Goal: Information Seeking & Learning: Learn about a topic

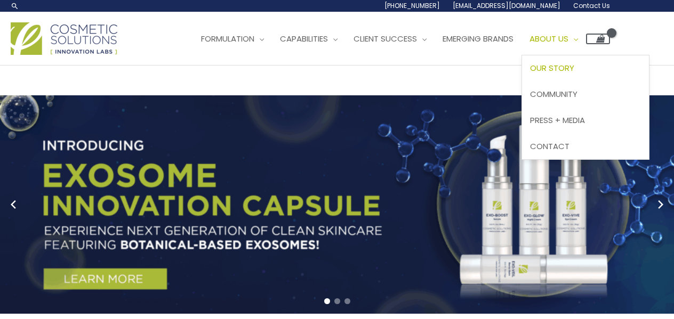
click at [574, 67] on span "Our Story" at bounding box center [552, 67] width 44 height 11
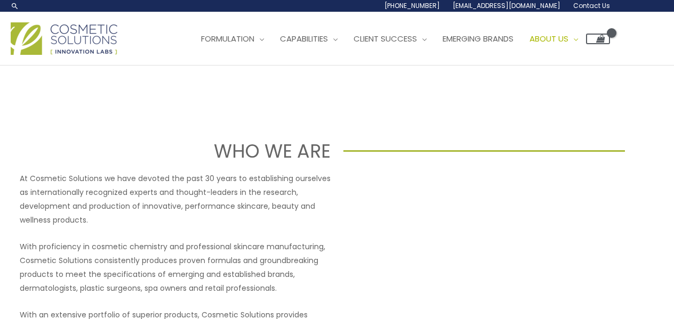
click at [41, 174] on p "At Cosmetic Solutions we have devoted the past 30 years to establishing ourselv…" at bounding box center [175, 199] width 311 height 55
drag, startPoint x: 41, startPoint y: 174, endPoint x: 73, endPoint y: 177, distance: 32.7
click at [73, 177] on p "At Cosmetic Solutions we have devoted the past 30 years to establishing ourselv…" at bounding box center [175, 199] width 311 height 55
copy p "Cosmetic Solutions"
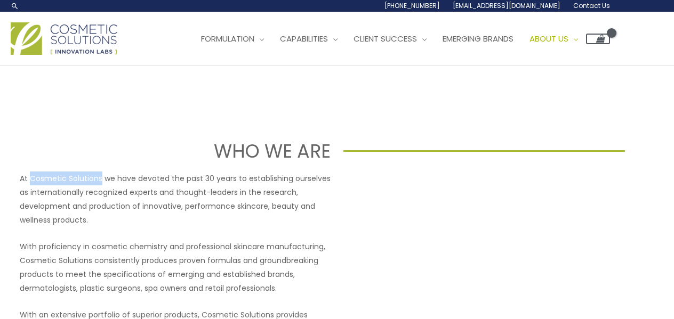
click at [70, 33] on img at bounding box center [64, 38] width 107 height 33
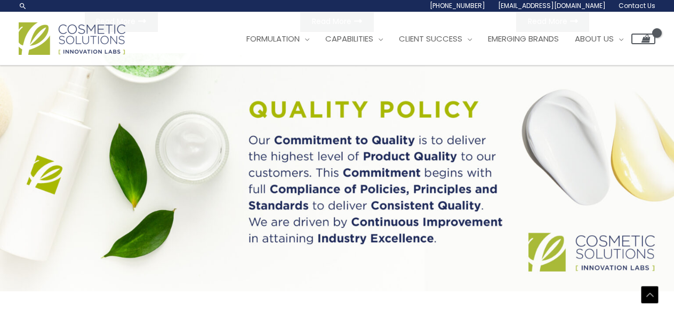
scroll to position [653, 0]
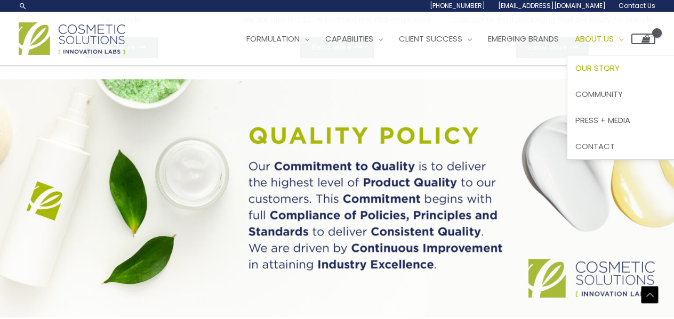
click at [605, 67] on span "Our Story" at bounding box center [597, 67] width 44 height 11
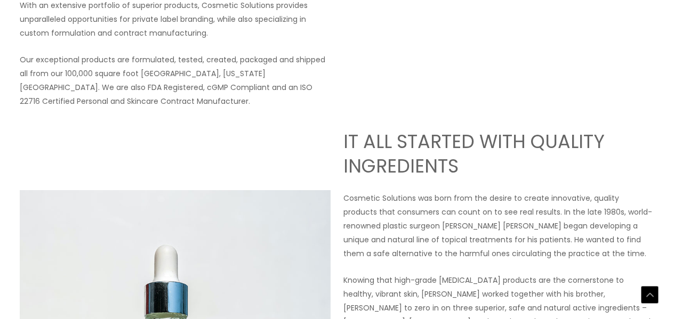
scroll to position [320, 0]
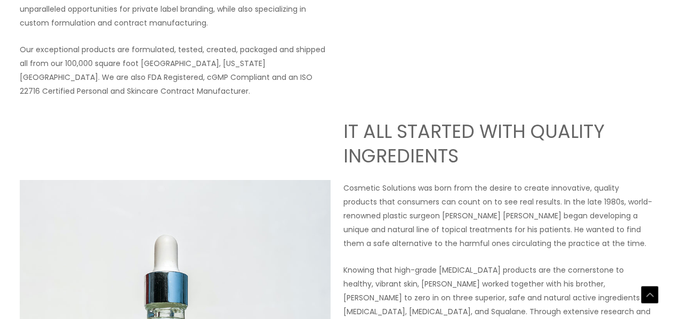
click at [357, 187] on p "Cosmetic Solutions was born from the desire to create innovative, quality produ…" at bounding box center [498, 215] width 311 height 69
drag, startPoint x: 357, startPoint y: 187, endPoint x: 387, endPoint y: 186, distance: 29.9
click at [387, 186] on p "Cosmetic Solutions was born from the desire to create innovative, quality produ…" at bounding box center [498, 215] width 311 height 69
copy p "Cosmetic Solutions"
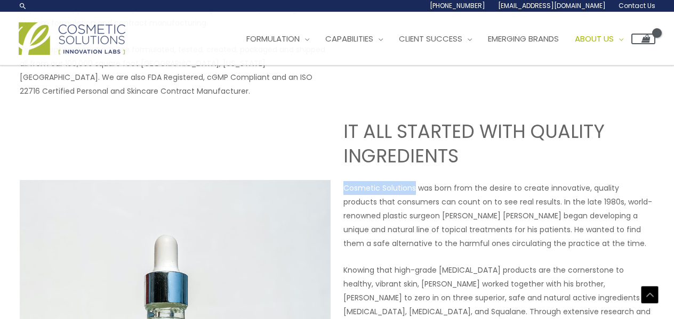
scroll to position [0, 0]
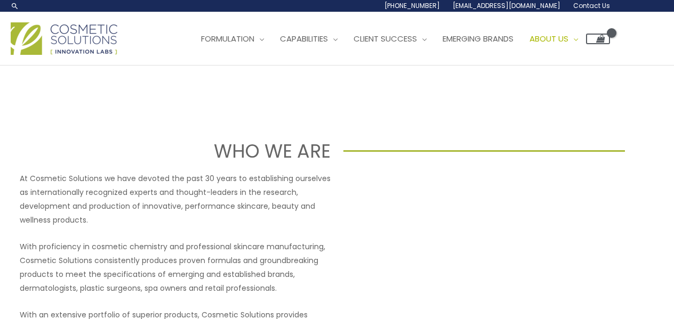
click at [93, 44] on img at bounding box center [64, 38] width 107 height 33
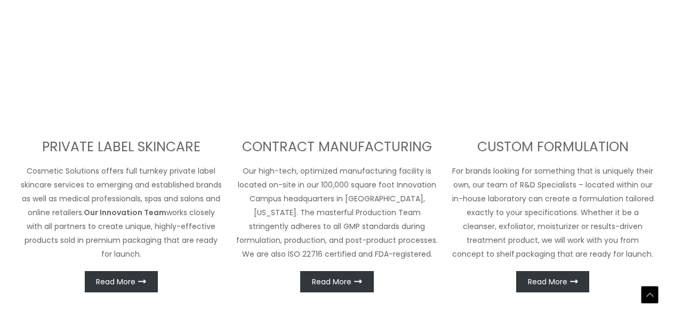
scroll to position [427, 0]
